Goal: Navigation & Orientation: Find specific page/section

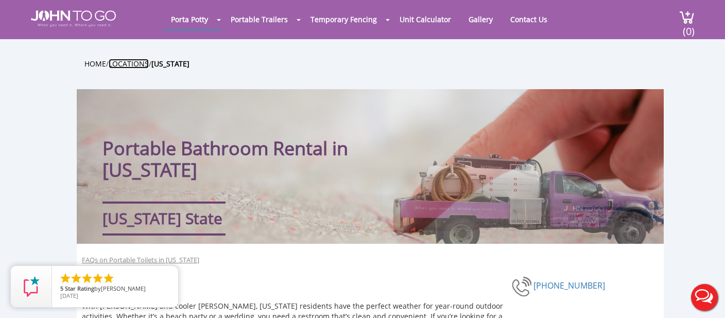
click at [137, 63] on link "Locations" at bounding box center [129, 64] width 40 height 10
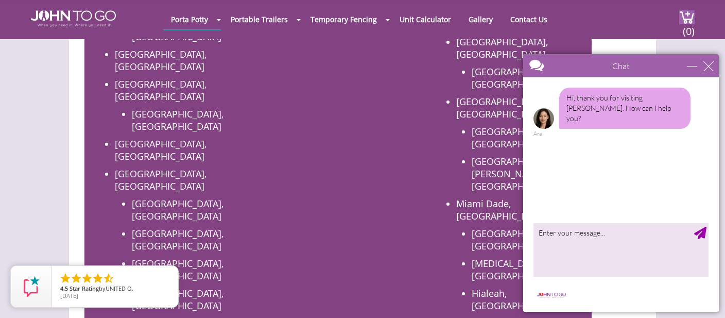
scroll to position [714, 0]
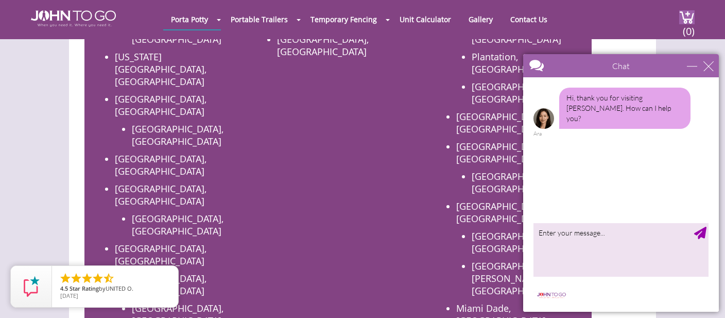
click at [708, 72] on div "Chat" at bounding box center [621, 65] width 196 height 23
click at [707, 66] on div "close" at bounding box center [708, 66] width 10 height 10
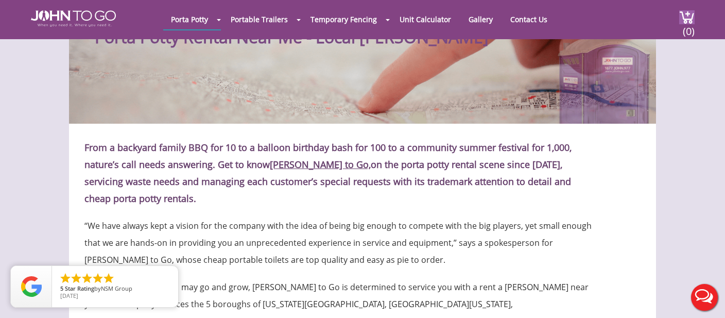
scroll to position [0, 0]
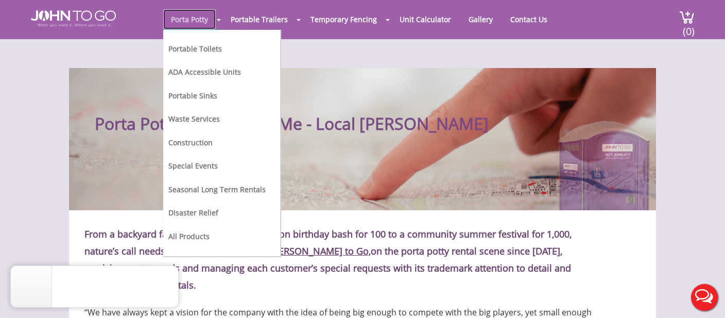
click at [198, 19] on link "Porta Potty" at bounding box center [189, 19] width 53 height 20
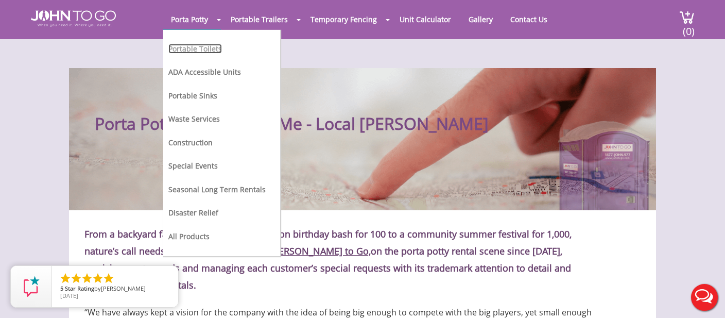
click at [197, 45] on link "Portable Toilets" at bounding box center [195, 49] width 54 height 10
